Goal: Task Accomplishment & Management: Use online tool/utility

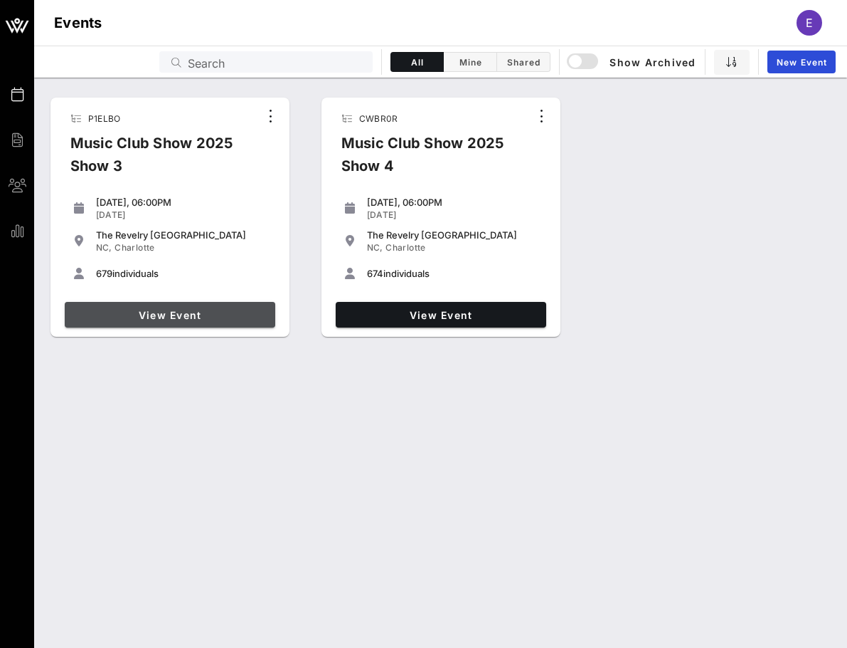
click at [215, 325] on link "View Event" at bounding box center [170, 315] width 211 height 26
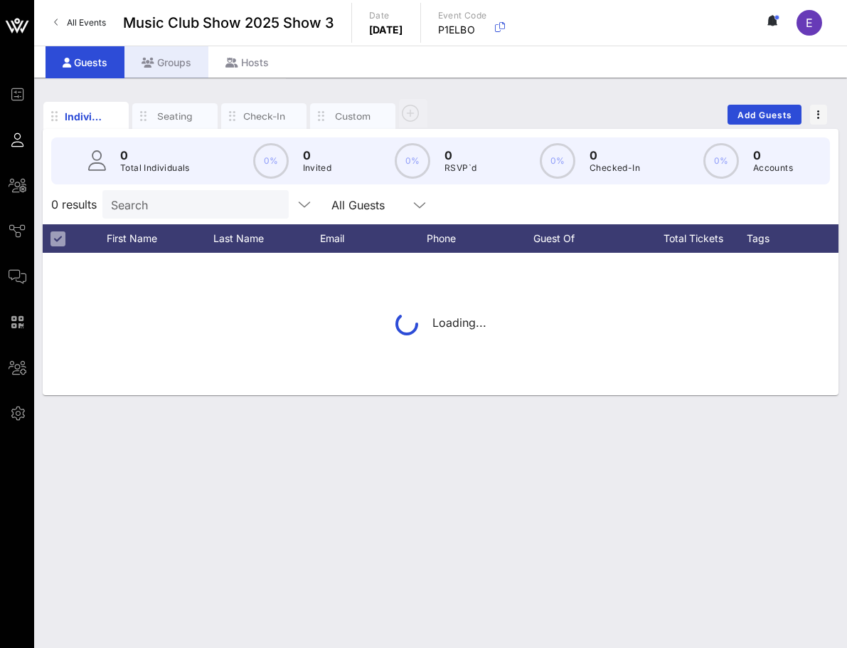
click at [181, 67] on div "Groups" at bounding box center [167, 62] width 84 height 32
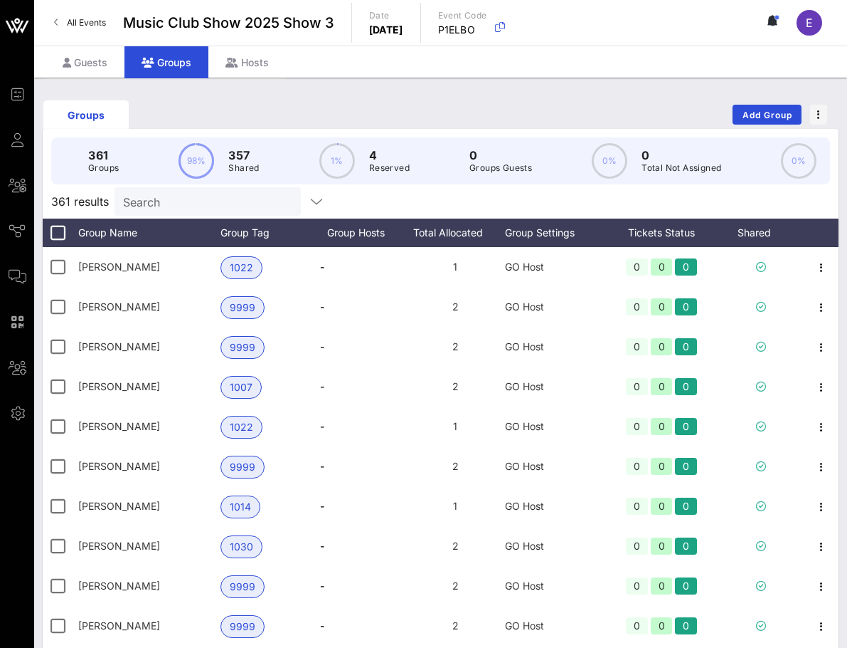
click at [210, 200] on input "Search" at bounding box center [206, 201] width 167 height 19
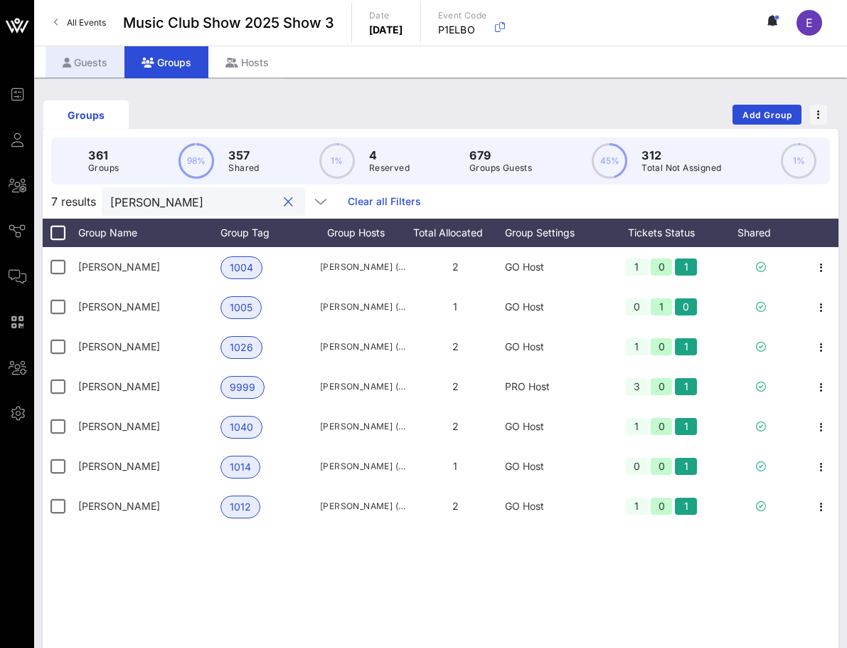
type input "[PERSON_NAME]"
click at [100, 56] on div "Guests" at bounding box center [85, 62] width 79 height 32
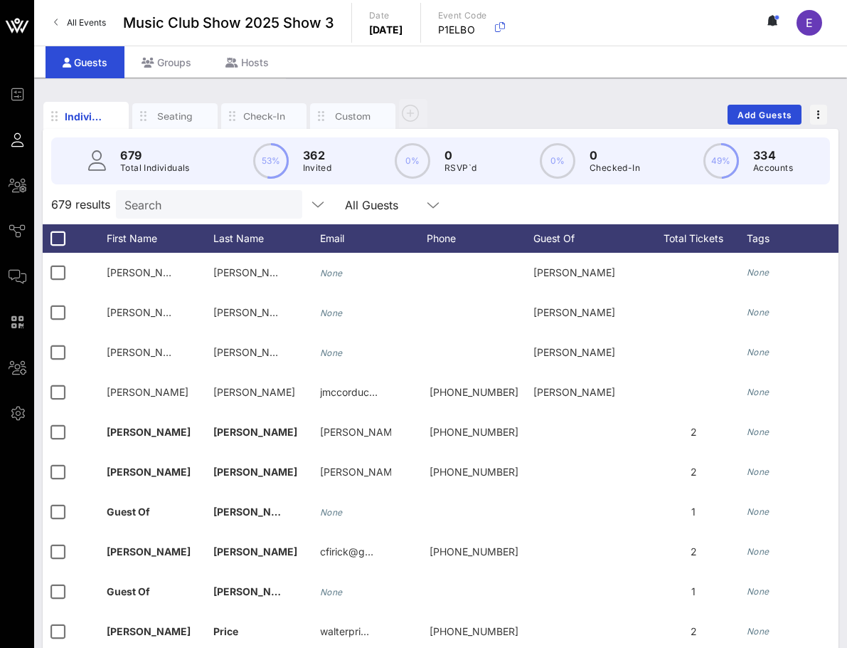
click at [203, 213] on input "Search" at bounding box center [208, 204] width 167 height 19
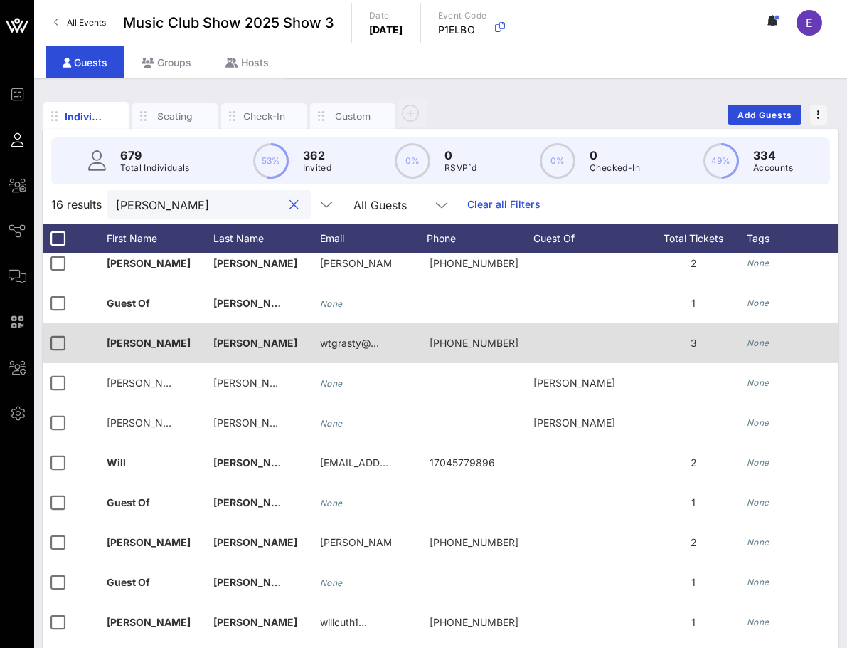
scroll to position [4, 0]
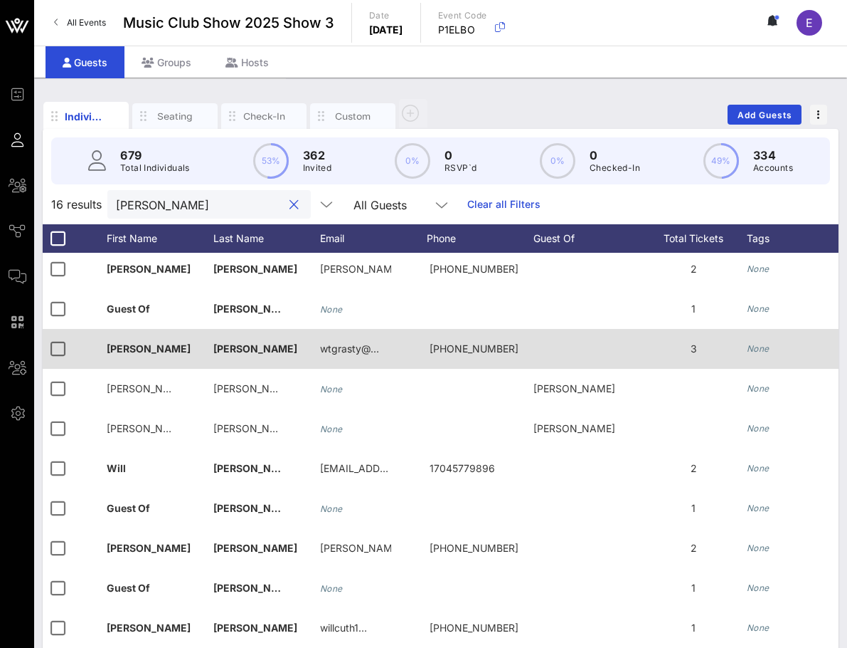
type input "[PERSON_NAME]"
click at [688, 350] on div "3" at bounding box center [693, 349] width 107 height 40
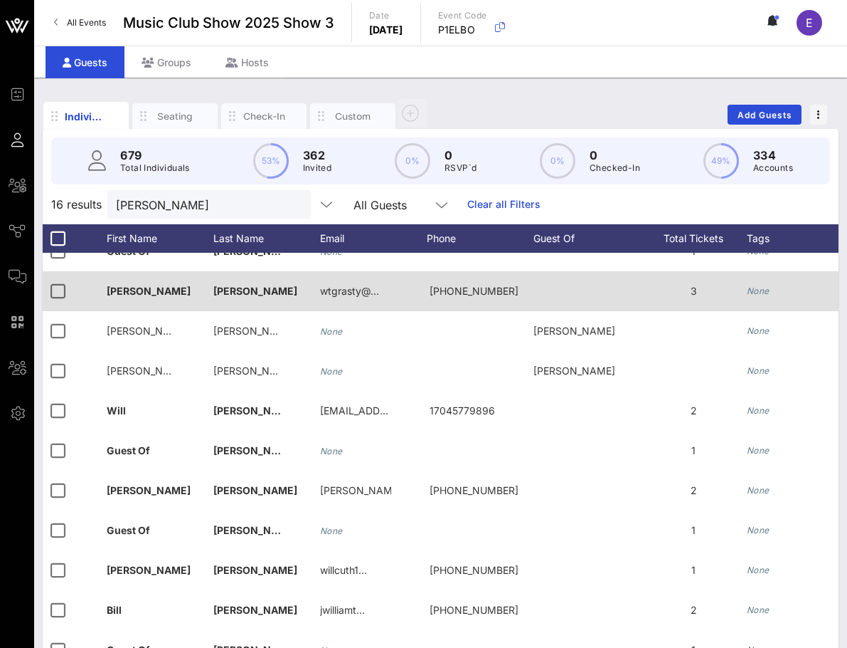
scroll to position [1, 0]
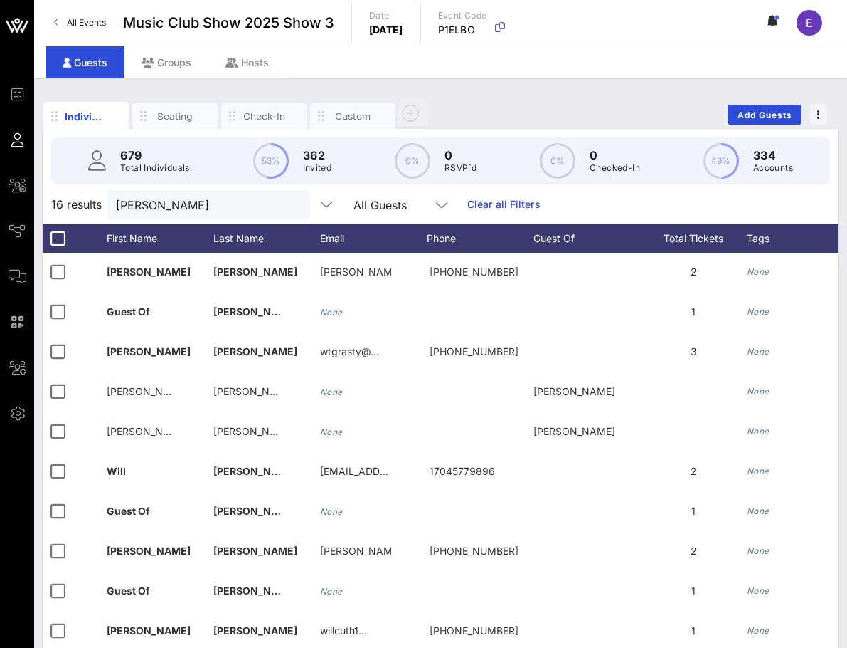
click at [75, 19] on span "All Events" at bounding box center [86, 22] width 39 height 11
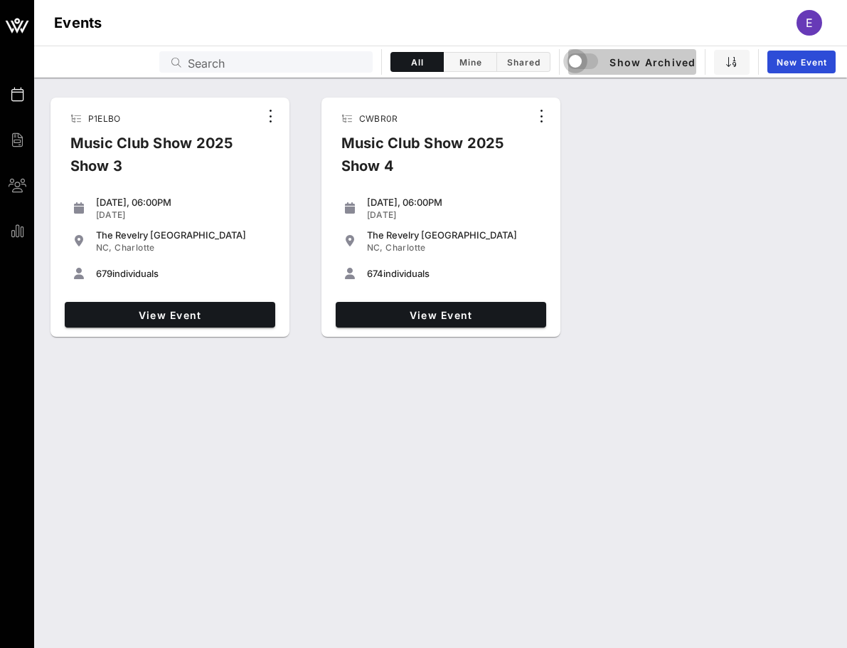
click at [569, 62] on div "button" at bounding box center [576, 61] width 20 height 20
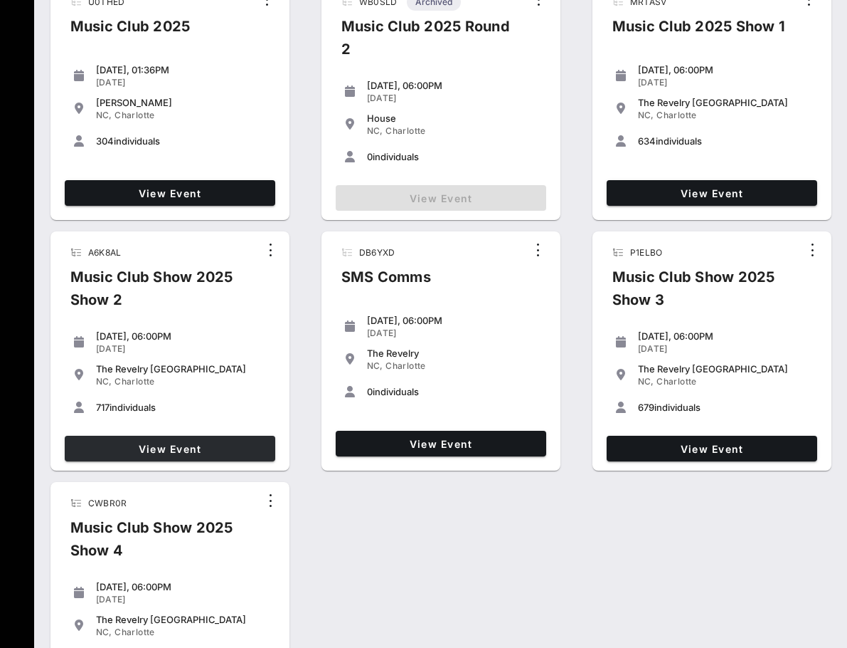
scroll to position [364, 0]
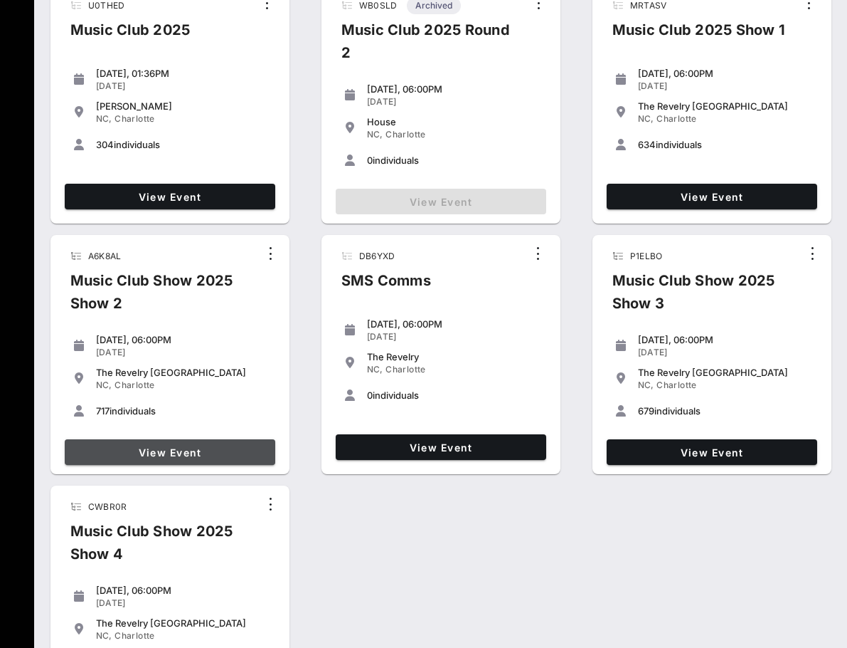
click at [192, 454] on span "View Event" at bounding box center [169, 452] width 199 height 12
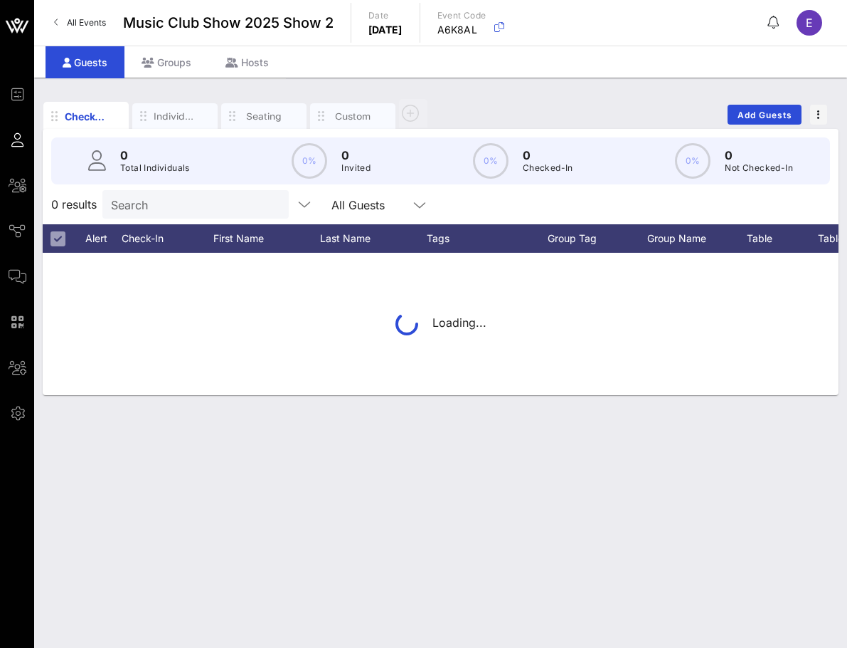
click at [183, 201] on input "Search" at bounding box center [194, 204] width 167 height 19
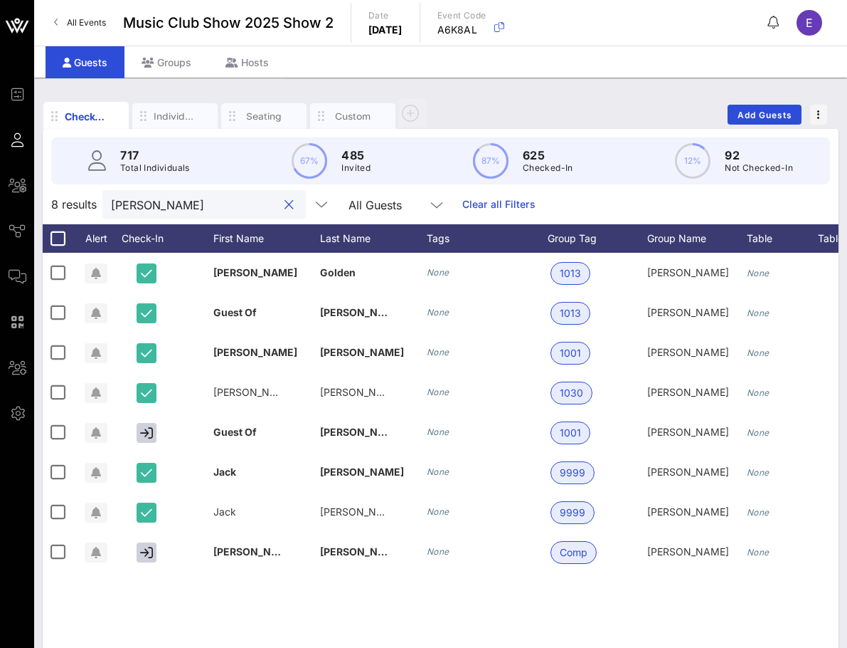
click at [225, 198] on input "[PERSON_NAME]" at bounding box center [194, 204] width 167 height 19
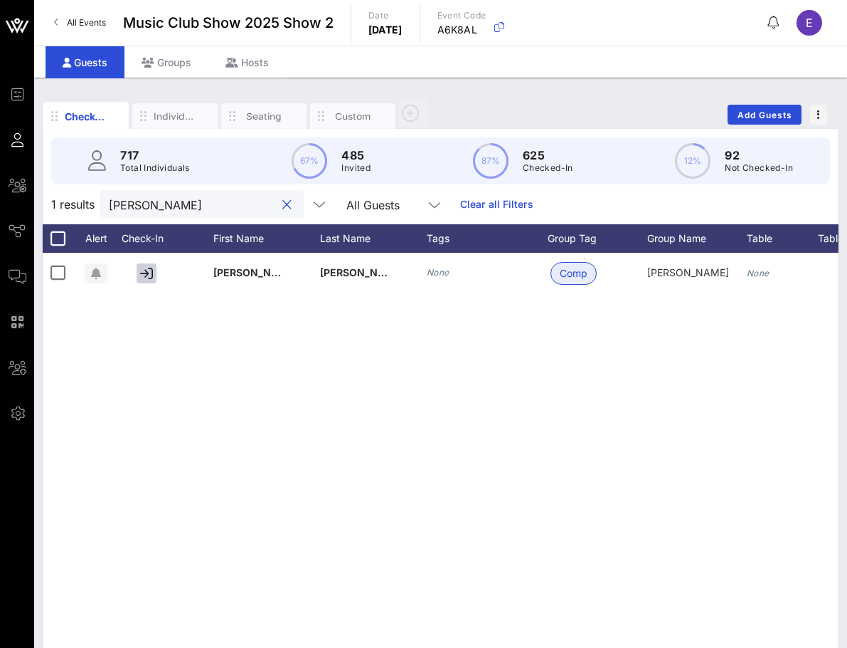
click at [216, 195] on input "[PERSON_NAME]" at bounding box center [192, 204] width 167 height 19
type input "e"
type input "[PERSON_NAME]"
